Goal: Task Accomplishment & Management: Use online tool/utility

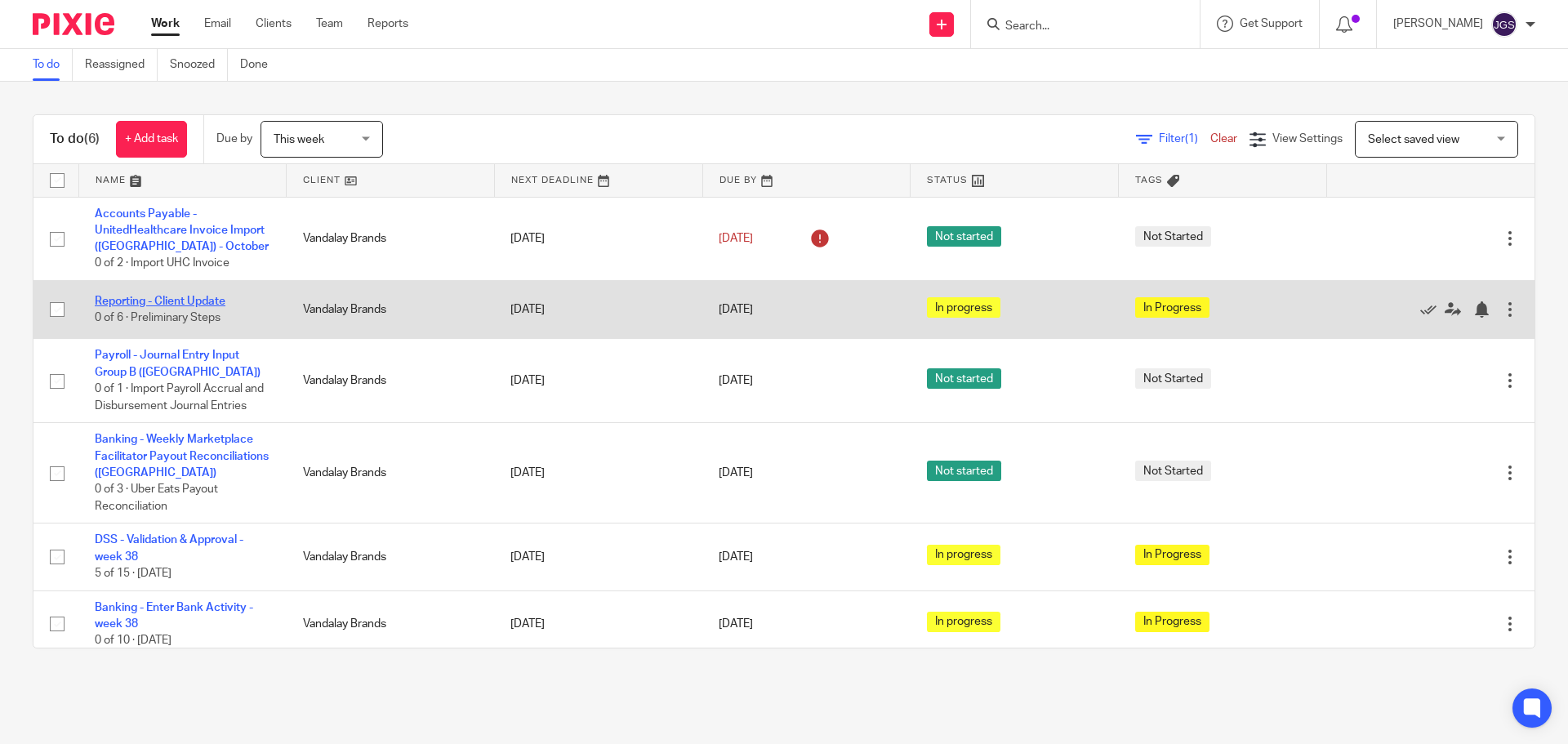
click at [139, 298] on link "Reporting - Client Update" at bounding box center [160, 301] width 131 height 11
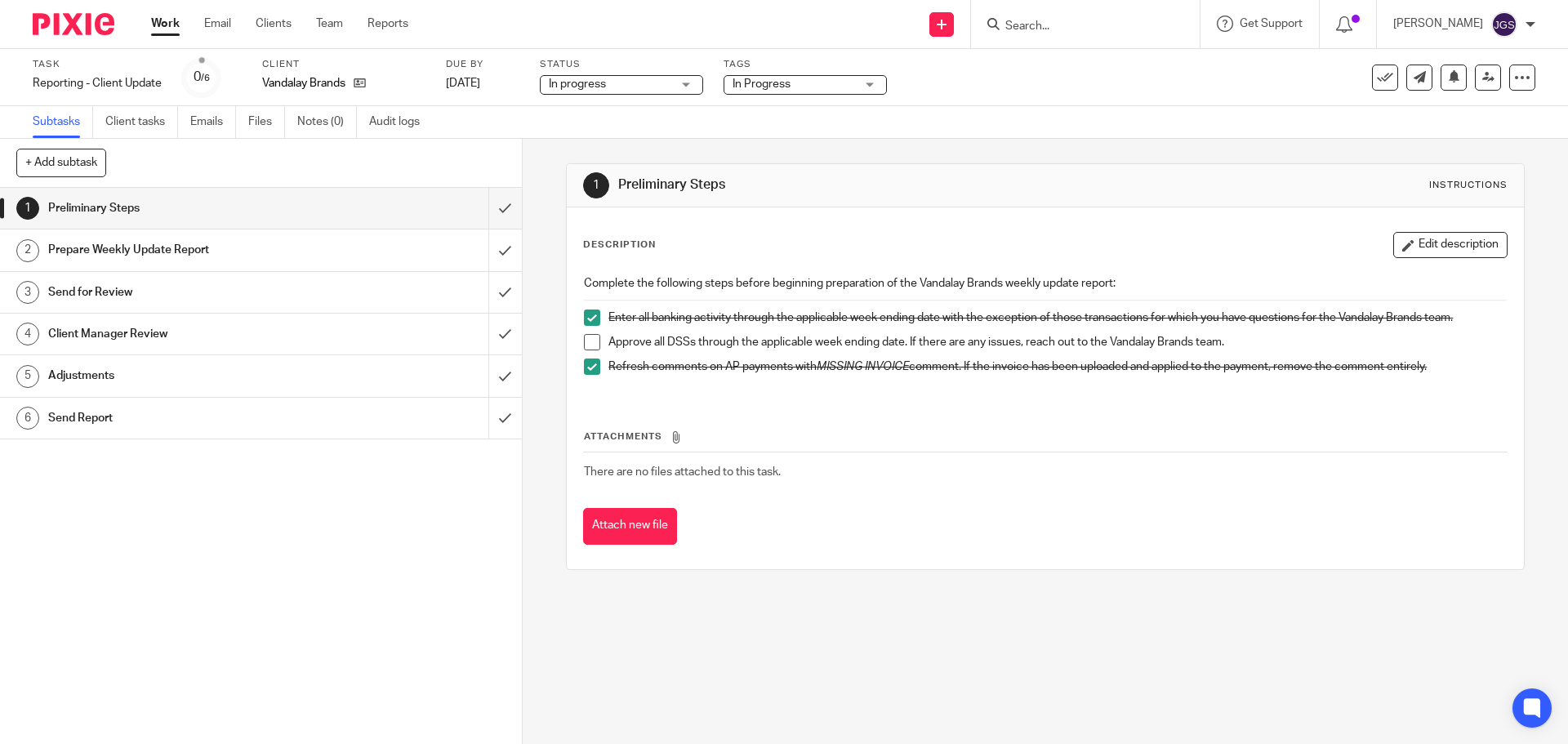
click at [591, 341] on span at bounding box center [592, 341] width 16 height 16
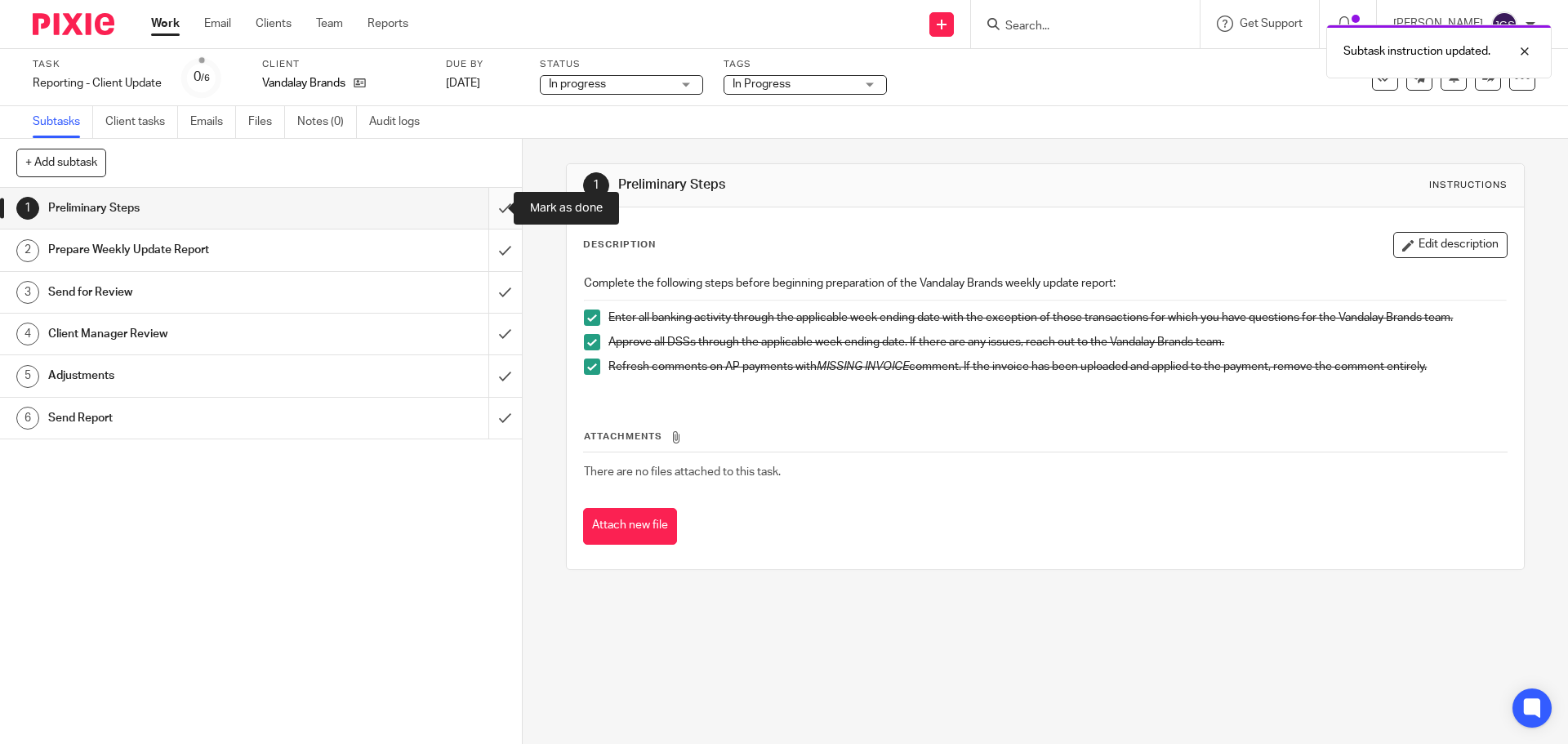
click at [490, 208] on input "submit" at bounding box center [261, 209] width 522 height 41
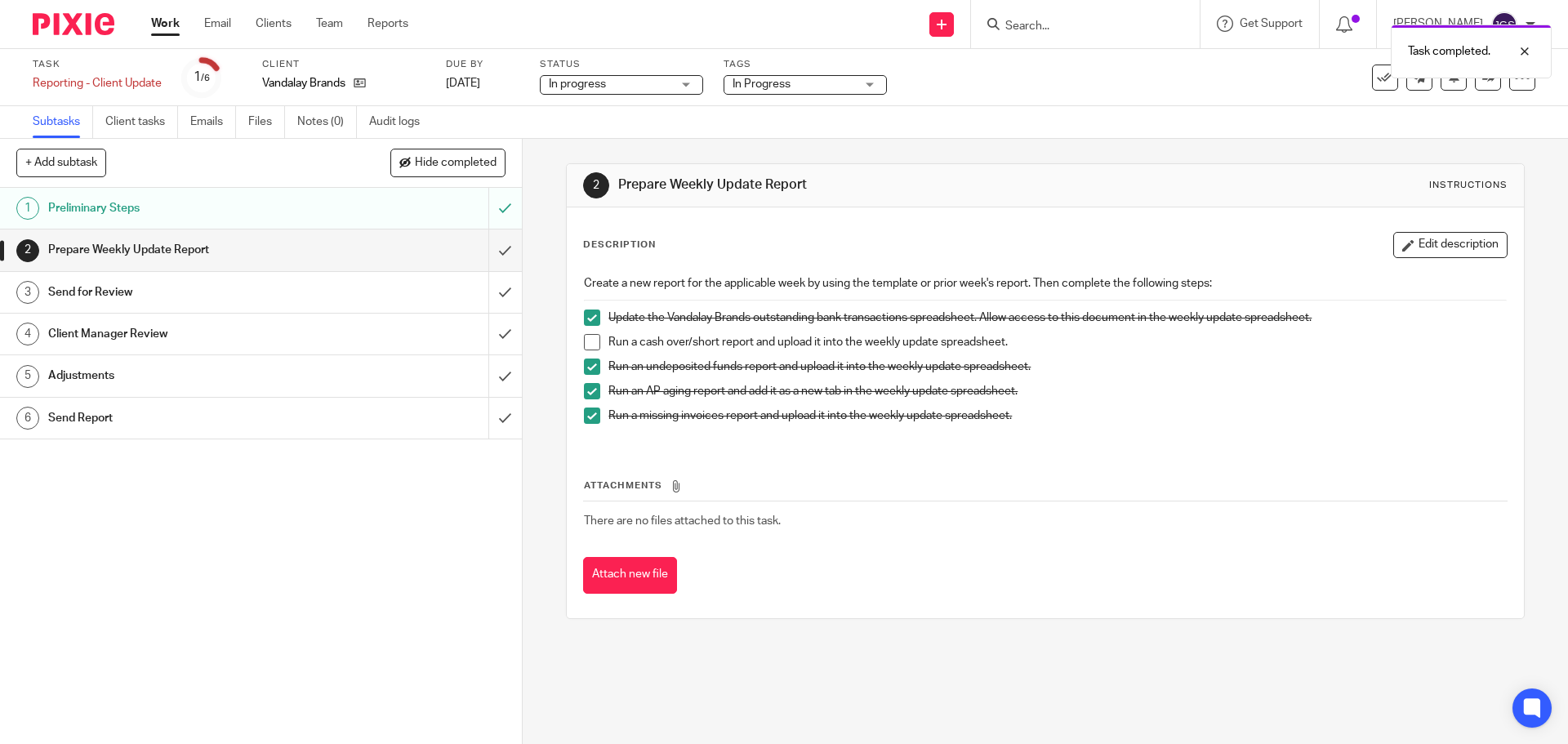
click at [593, 341] on span at bounding box center [592, 341] width 16 height 16
click at [487, 252] on input "submit" at bounding box center [261, 250] width 522 height 41
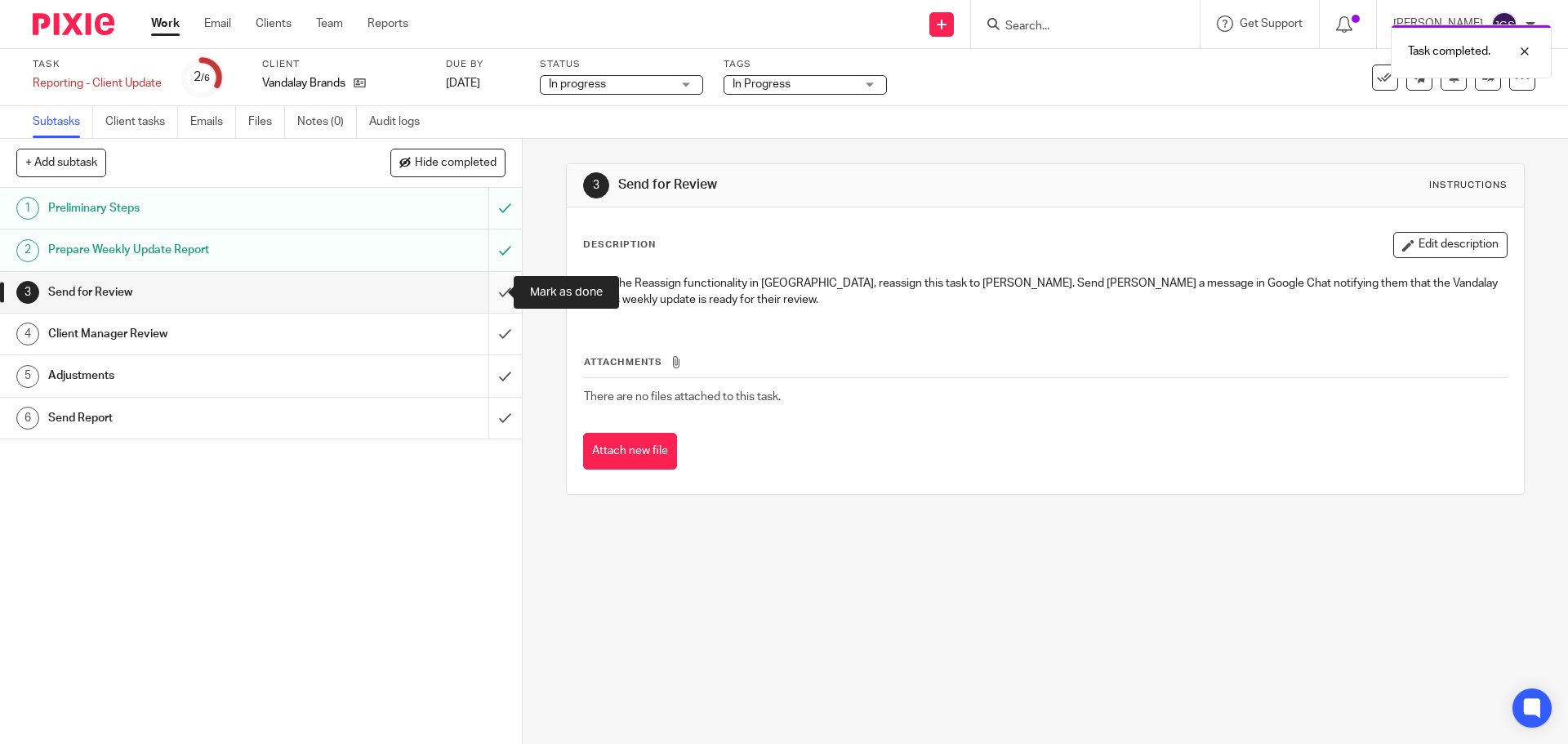
click at [489, 292] on input "submit" at bounding box center [261, 292] width 522 height 41
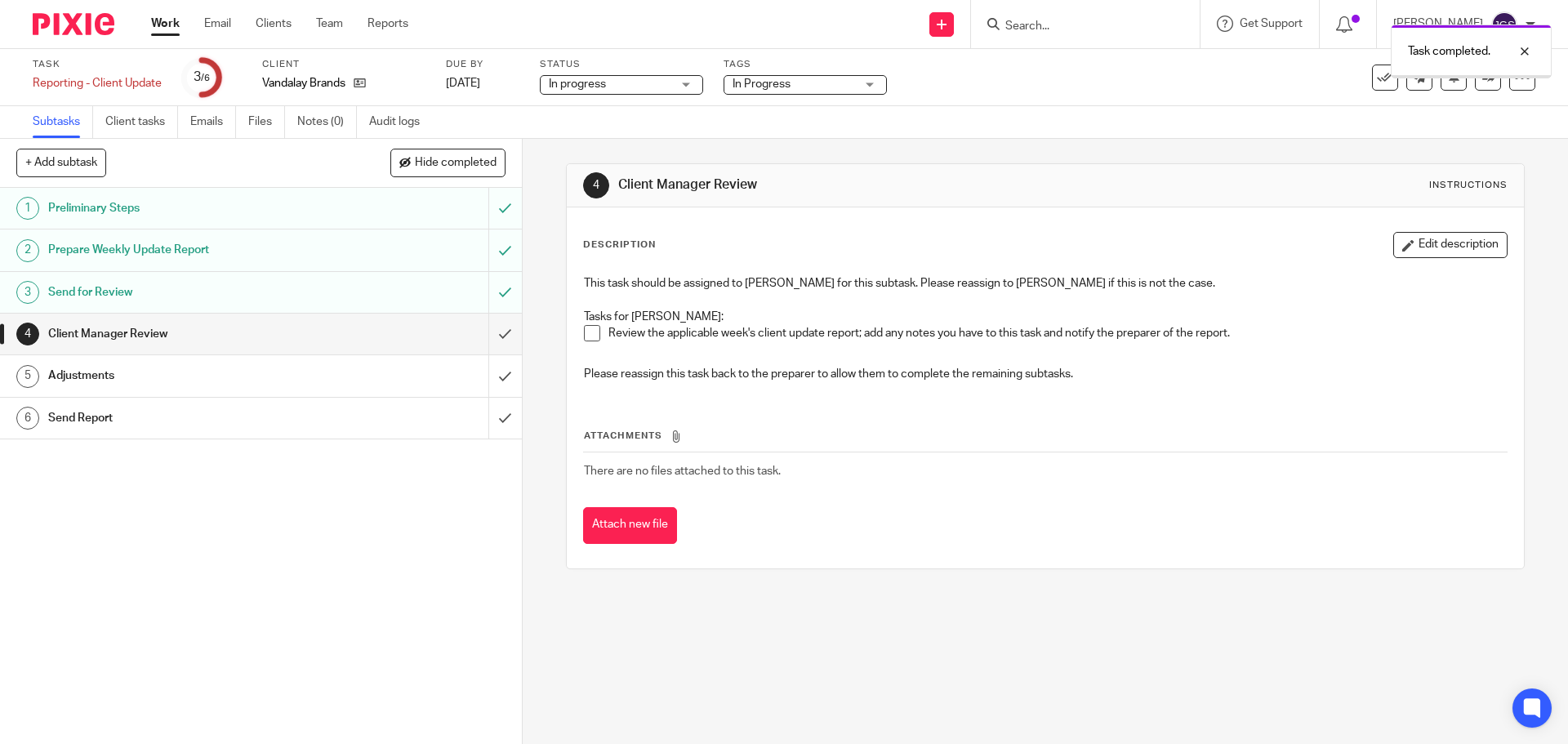
click at [488, 329] on input "submit" at bounding box center [261, 334] width 522 height 41
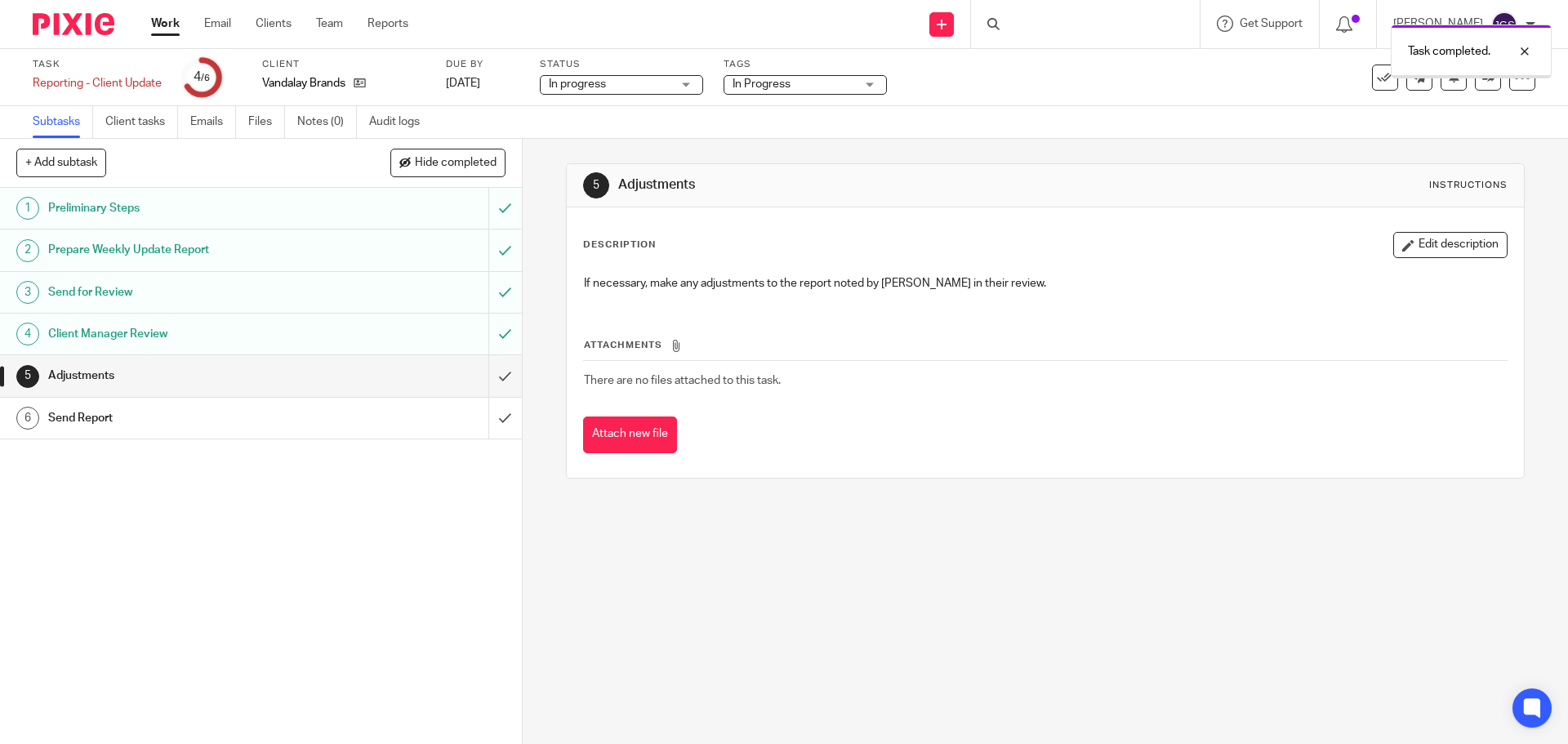
click at [488, 373] on input "submit" at bounding box center [261, 375] width 522 height 41
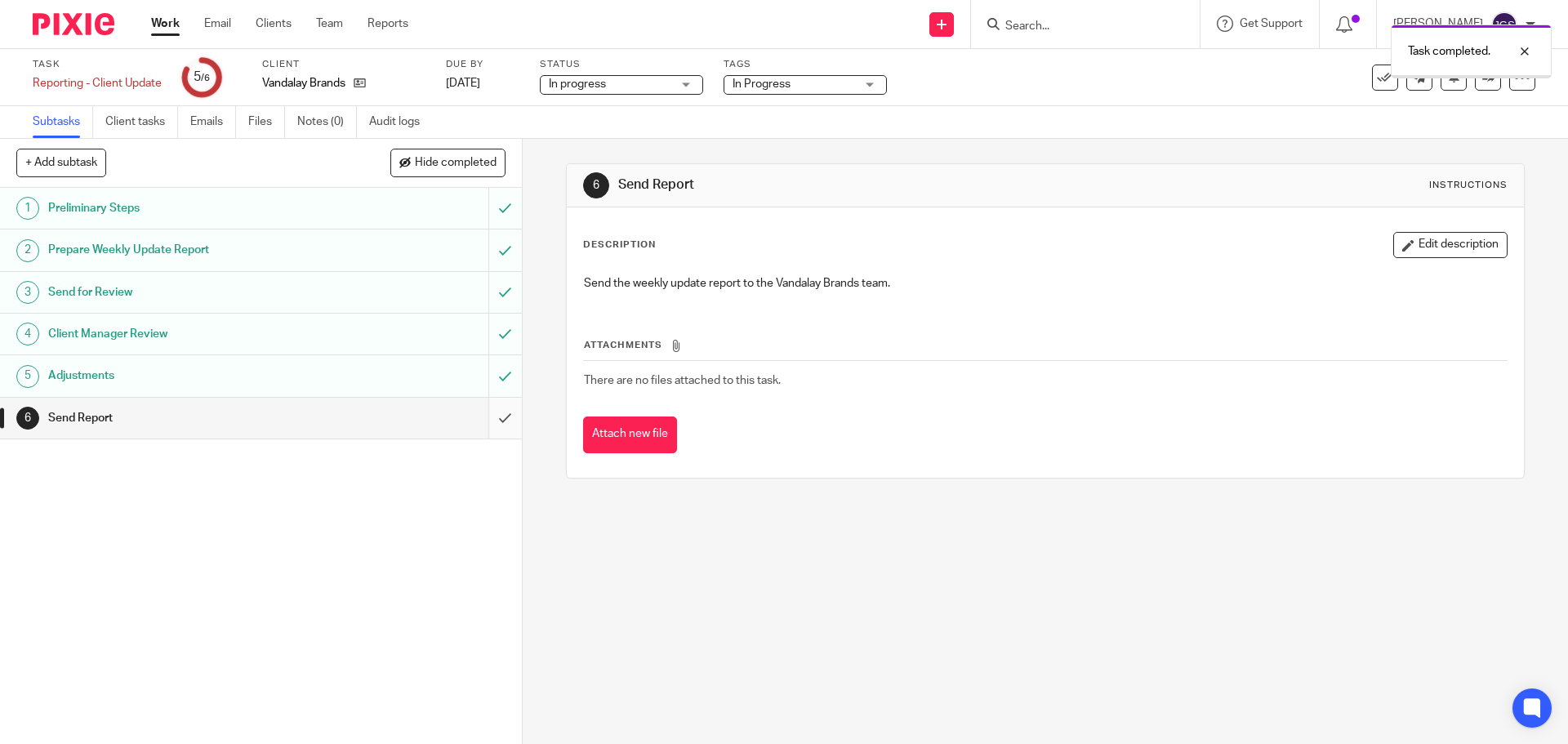
click at [489, 416] on input "submit" at bounding box center [261, 418] width 522 height 41
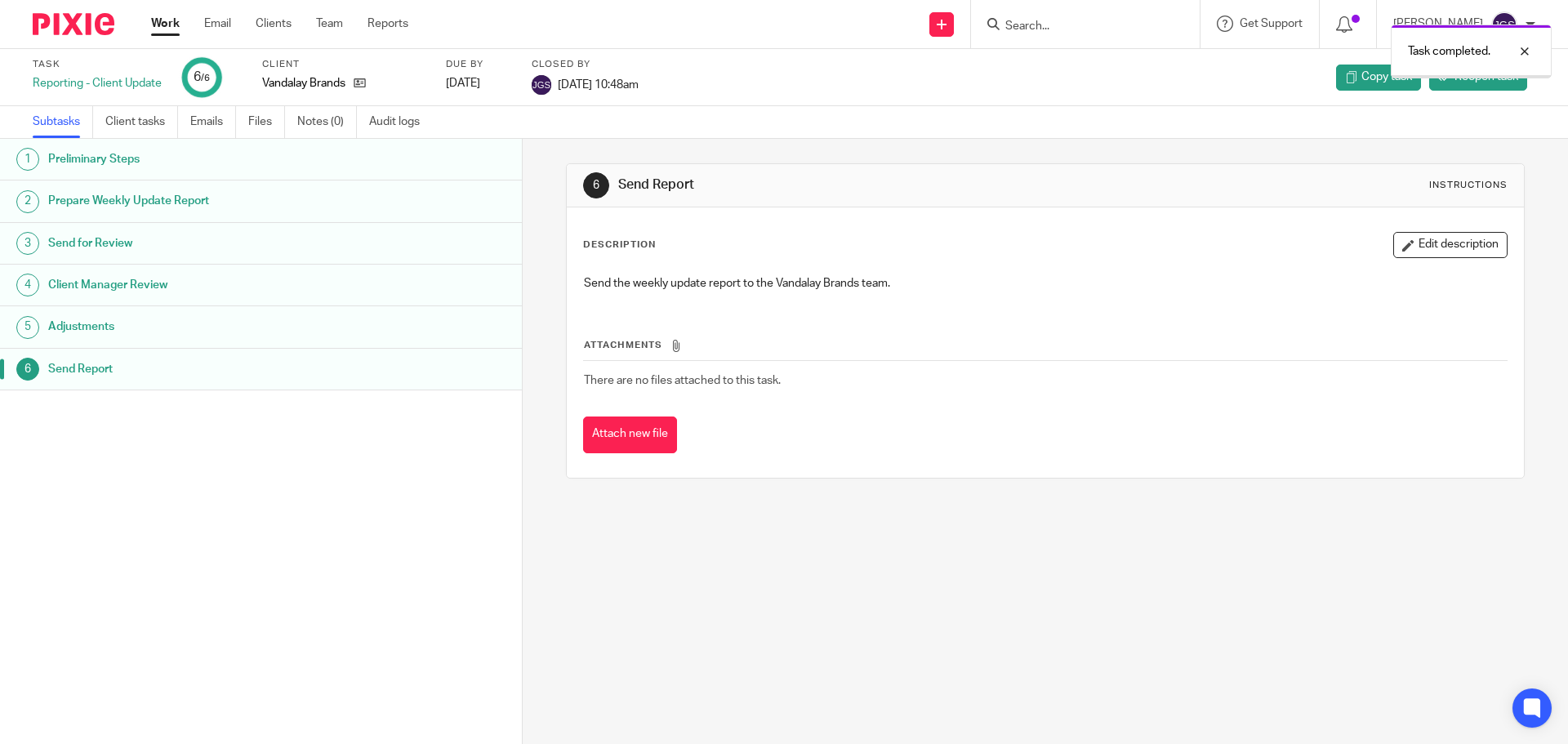
drag, startPoint x: 0, startPoint y: 0, endPoint x: 162, endPoint y: 20, distance: 163.2
click at [162, 20] on link "Work" at bounding box center [165, 23] width 28 height 16
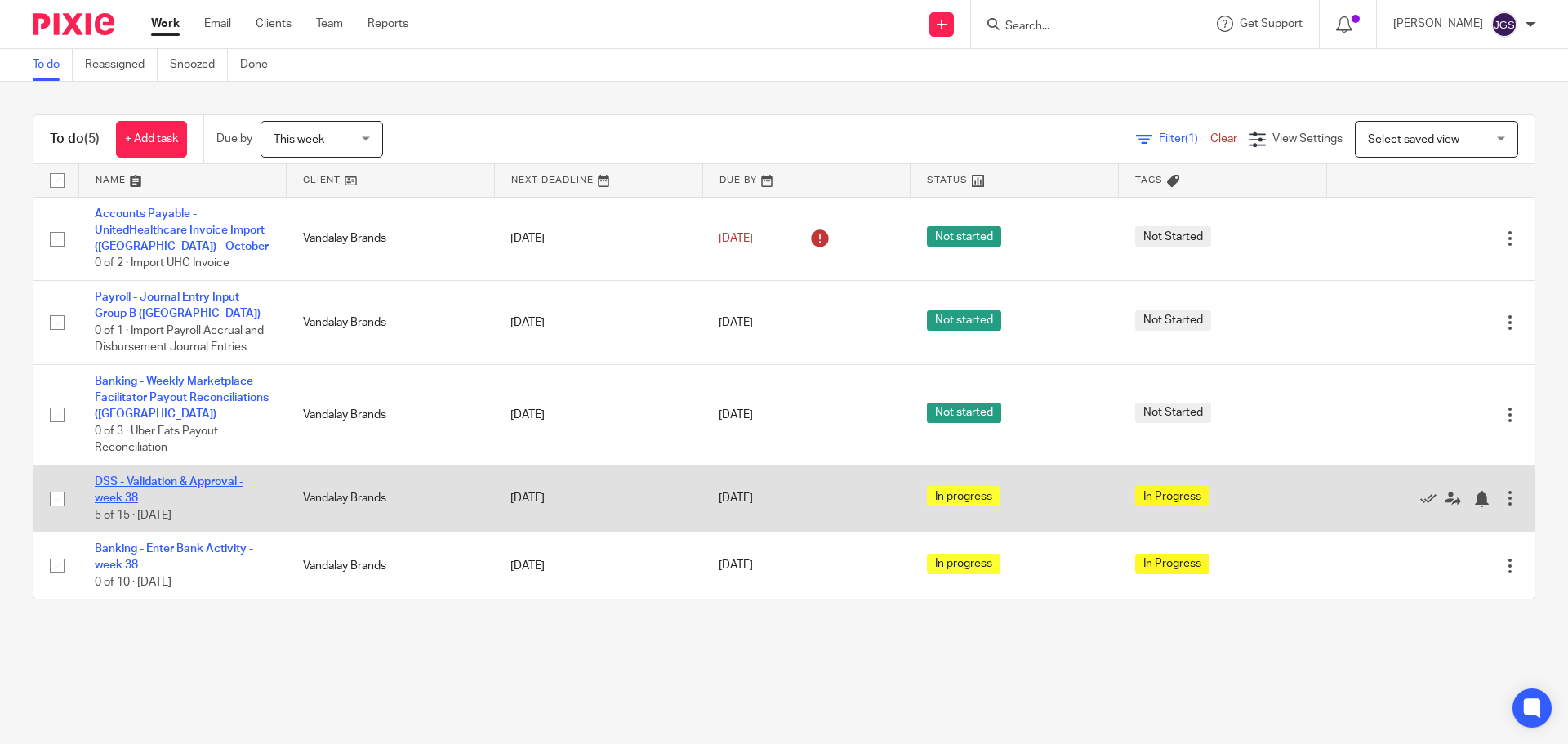
click at [162, 476] on link "DSS - Validation & Approval - week 38" at bounding box center [169, 490] width 149 height 27
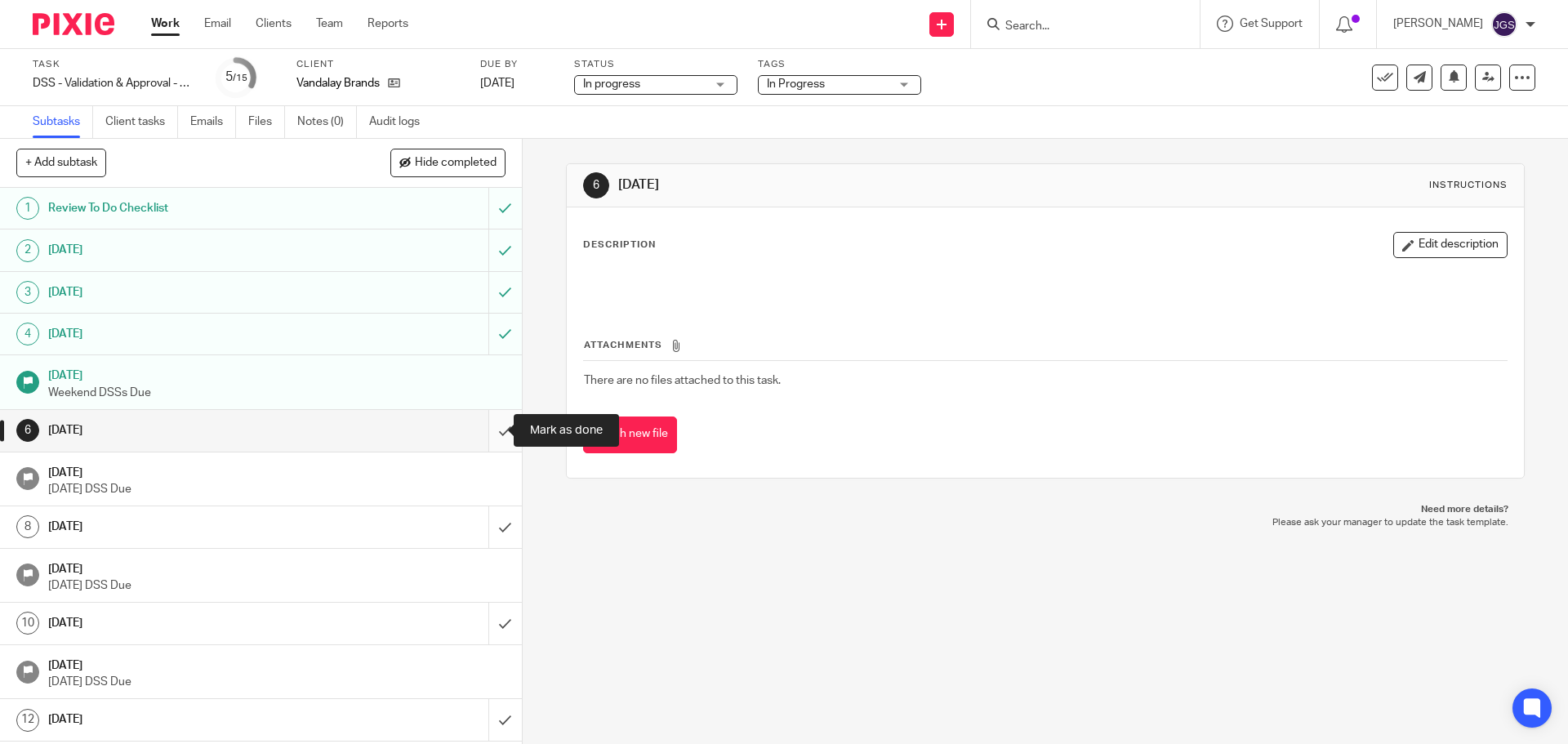
click at [489, 434] on input "submit" at bounding box center [261, 430] width 522 height 41
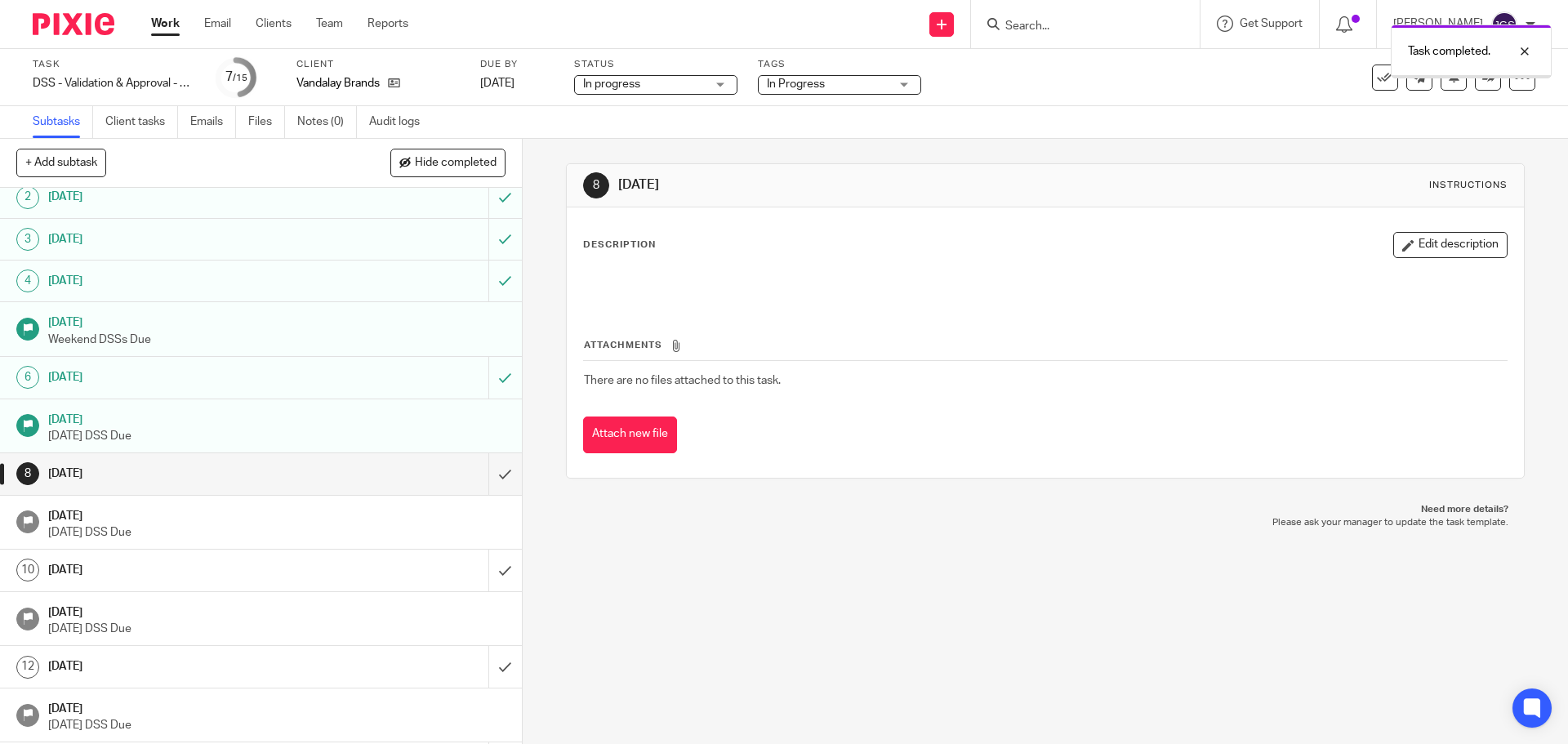
scroll to position [135, 0]
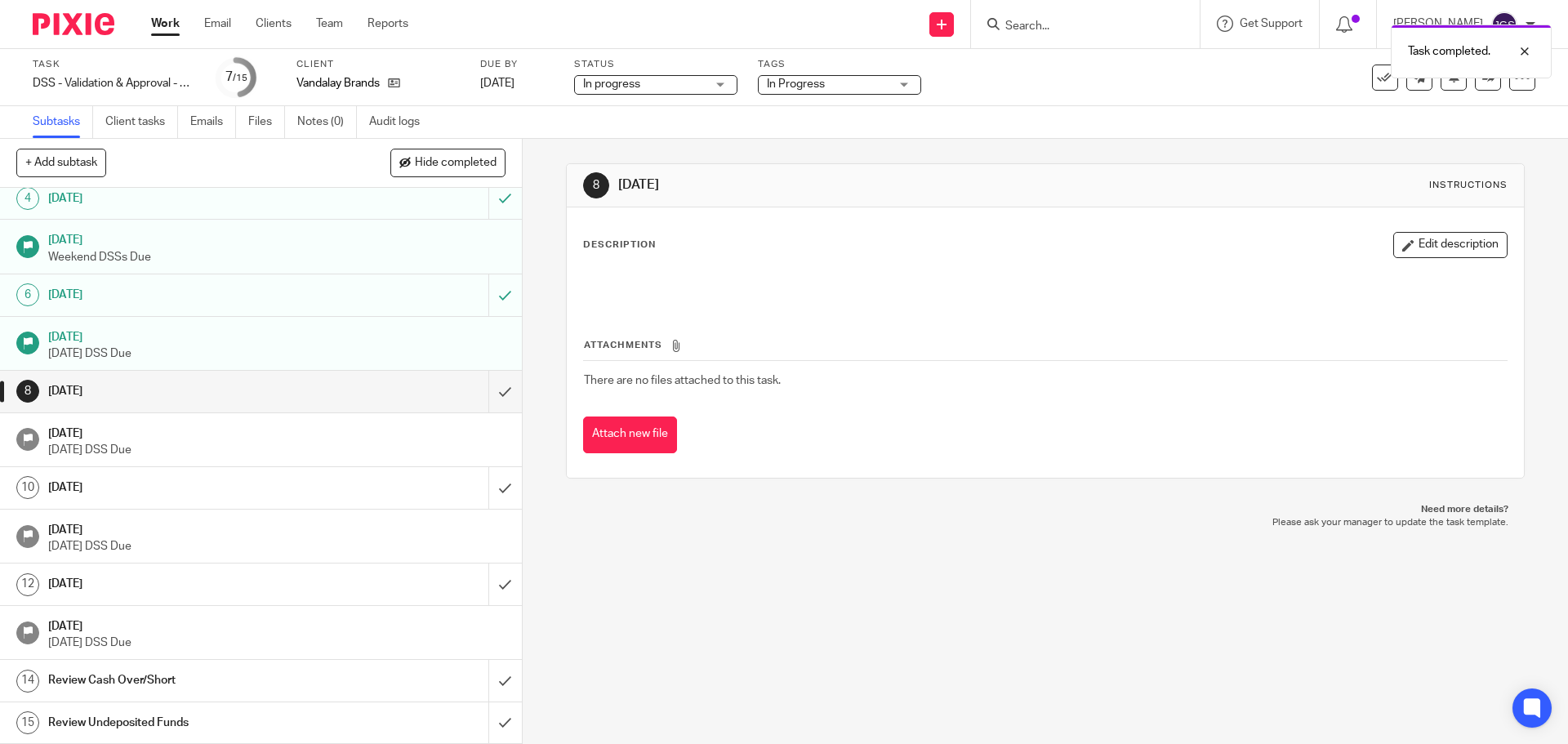
click at [164, 21] on link "Work" at bounding box center [165, 23] width 28 height 16
